Goal: Task Accomplishment & Management: Manage account settings

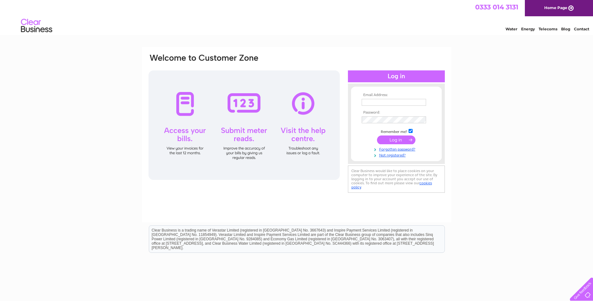
type input "aberdeen@aalco.co.uk"
click at [402, 135] on td at bounding box center [396, 140] width 73 height 12
click at [401, 139] on input "submit" at bounding box center [396, 139] width 38 height 9
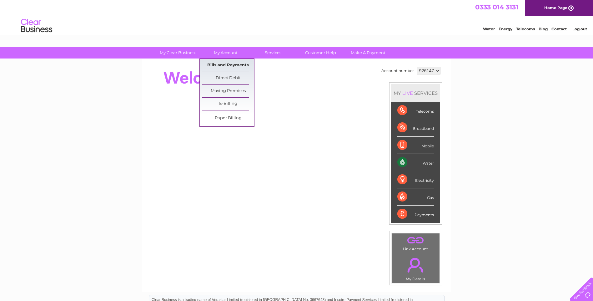
click at [220, 62] on link "Bills and Payments" at bounding box center [228, 65] width 52 height 13
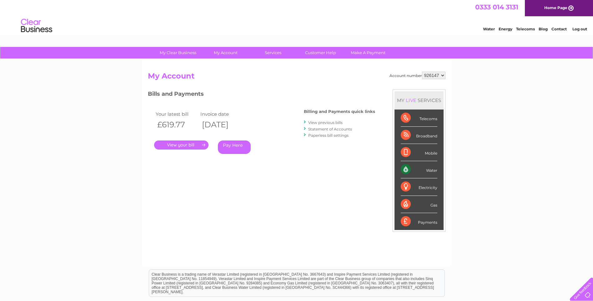
click at [336, 122] on link "View previous bills" at bounding box center [325, 122] width 34 height 5
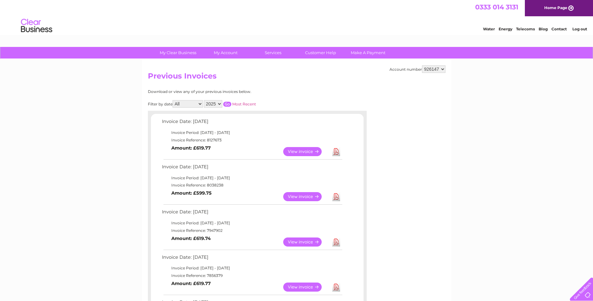
click at [340, 153] on link "Download" at bounding box center [336, 151] width 8 height 9
